Goal: Task Accomplishment & Management: Manage account settings

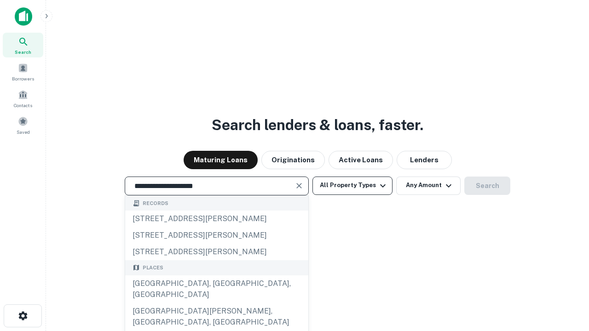
type input "**********"
click at [352, 185] on button "All Property Types" at bounding box center [352, 186] width 80 height 18
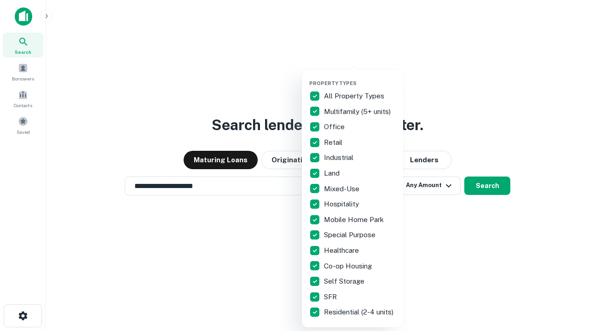
click at [360, 77] on button "button" at bounding box center [359, 77] width 101 height 0
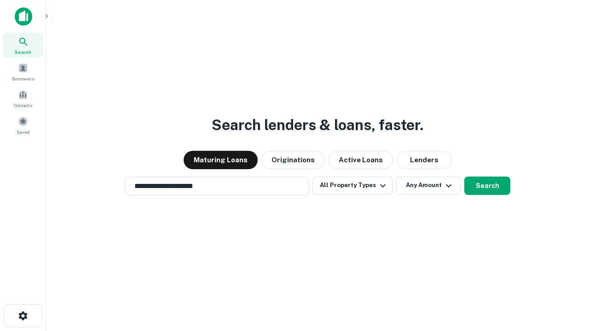
scroll to position [14, 0]
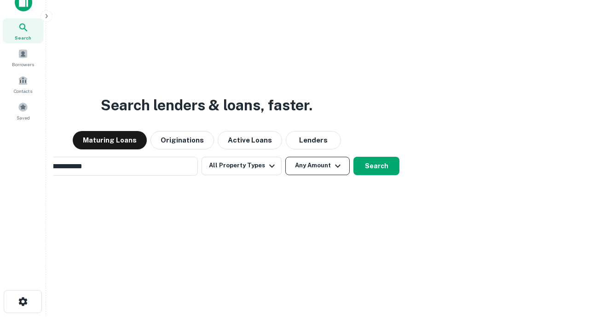
click at [285, 157] on button "Any Amount" at bounding box center [317, 166] width 64 height 18
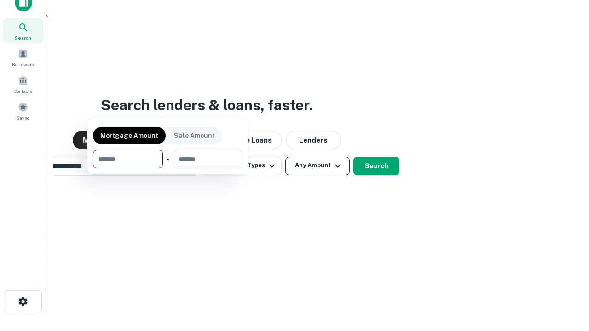
scroll to position [66, 260]
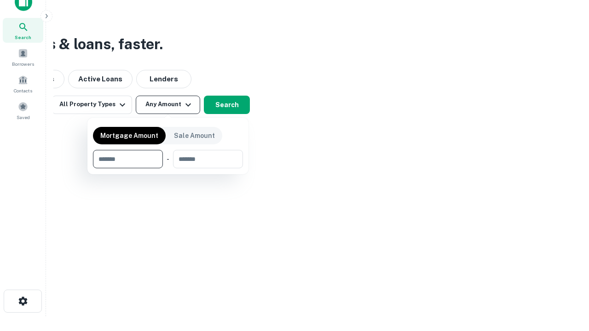
type input "*******"
click at [168, 168] on button "button" at bounding box center [168, 168] width 150 height 0
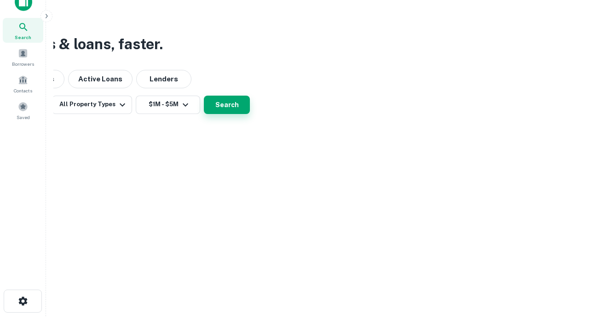
click at [250, 114] on button "Search" at bounding box center [227, 105] width 46 height 18
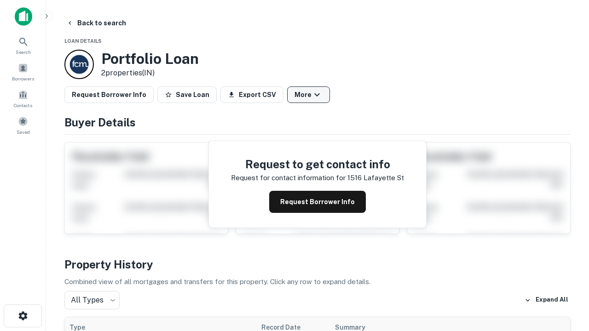
click at [308, 95] on button "More" at bounding box center [308, 94] width 43 height 17
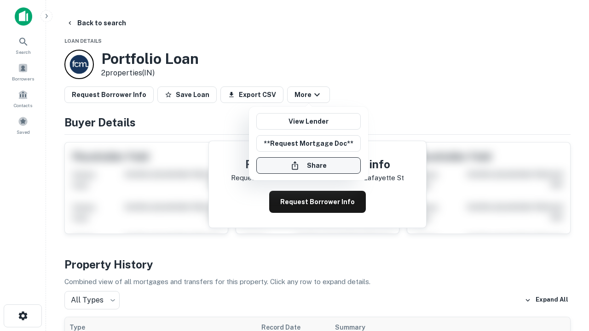
click at [308, 166] on button "Share" at bounding box center [308, 165] width 104 height 17
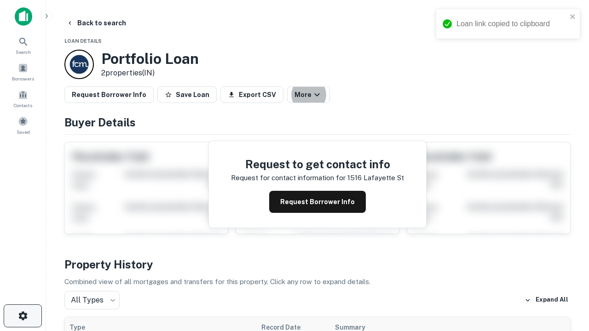
click at [23, 316] on icon "button" at bounding box center [22, 315] width 11 height 11
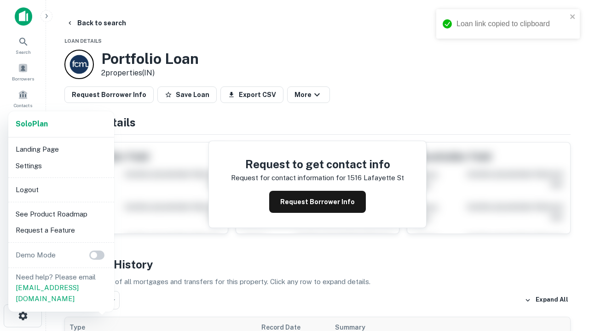
click at [61, 190] on li "Logout" at bounding box center [61, 190] width 98 height 17
